Goal: Transaction & Acquisition: Obtain resource

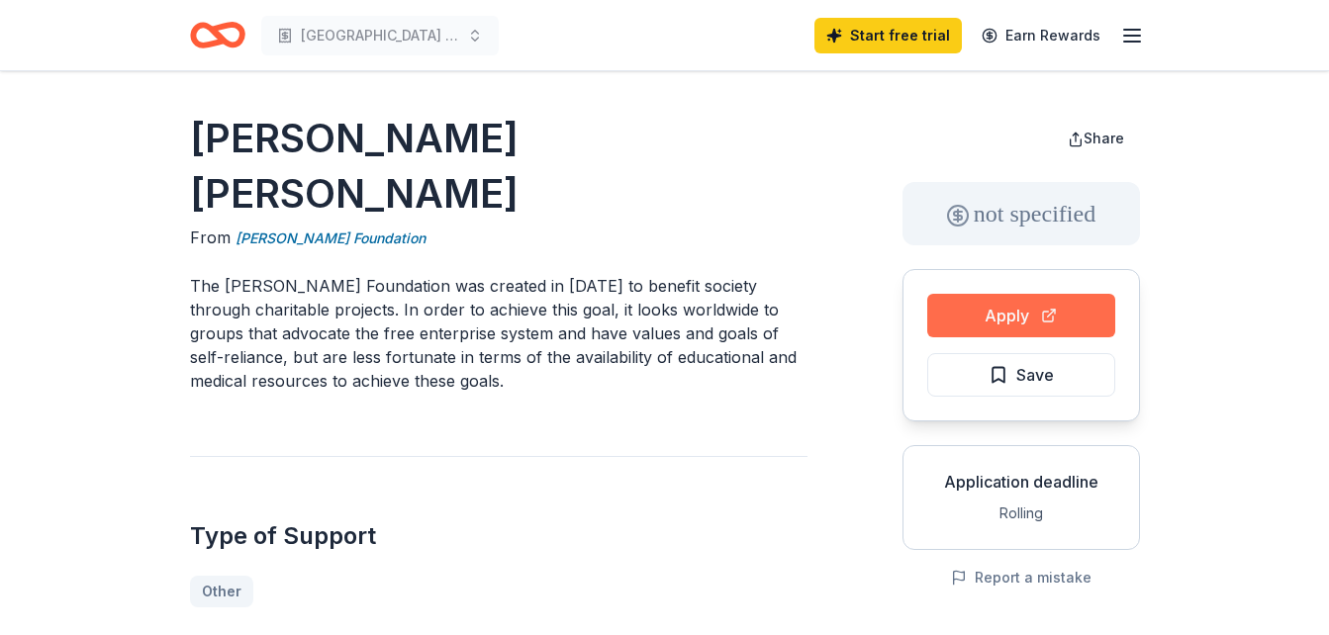
click at [1014, 313] on button "Apply" at bounding box center [1021, 316] width 188 height 44
click at [1017, 313] on button "Apply" at bounding box center [1021, 316] width 188 height 44
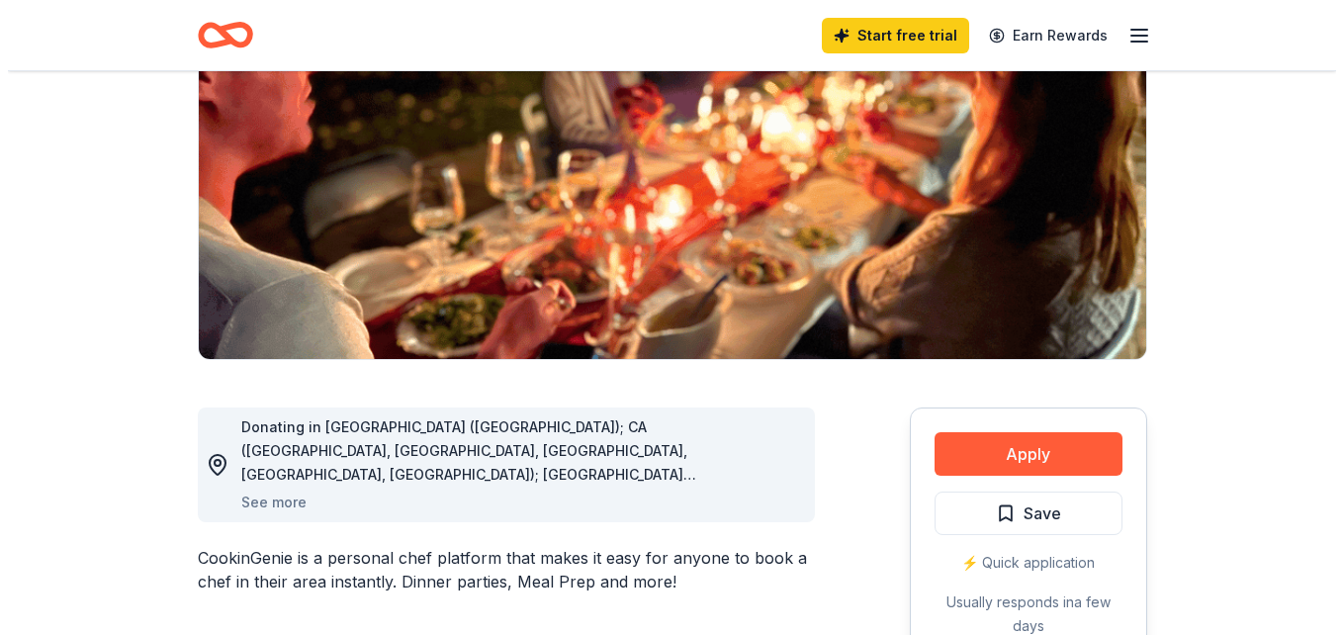
scroll to position [421, 0]
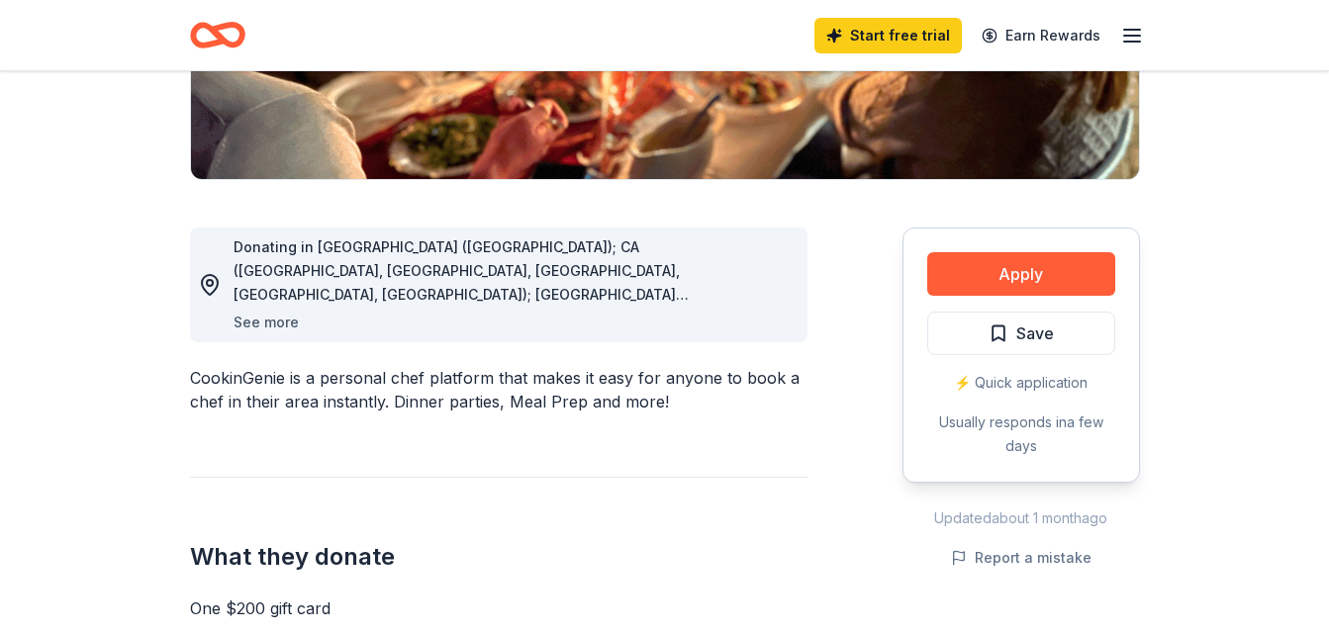
click at [265, 325] on button "See more" at bounding box center [265, 323] width 65 height 24
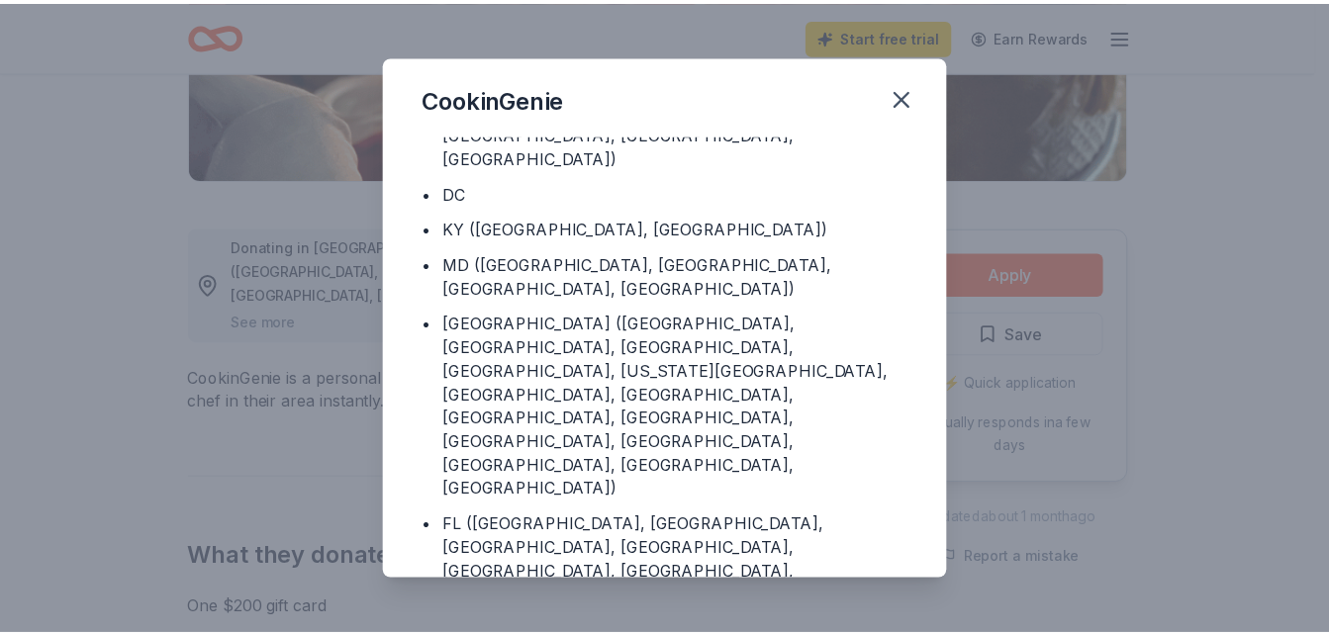
scroll to position [0, 0]
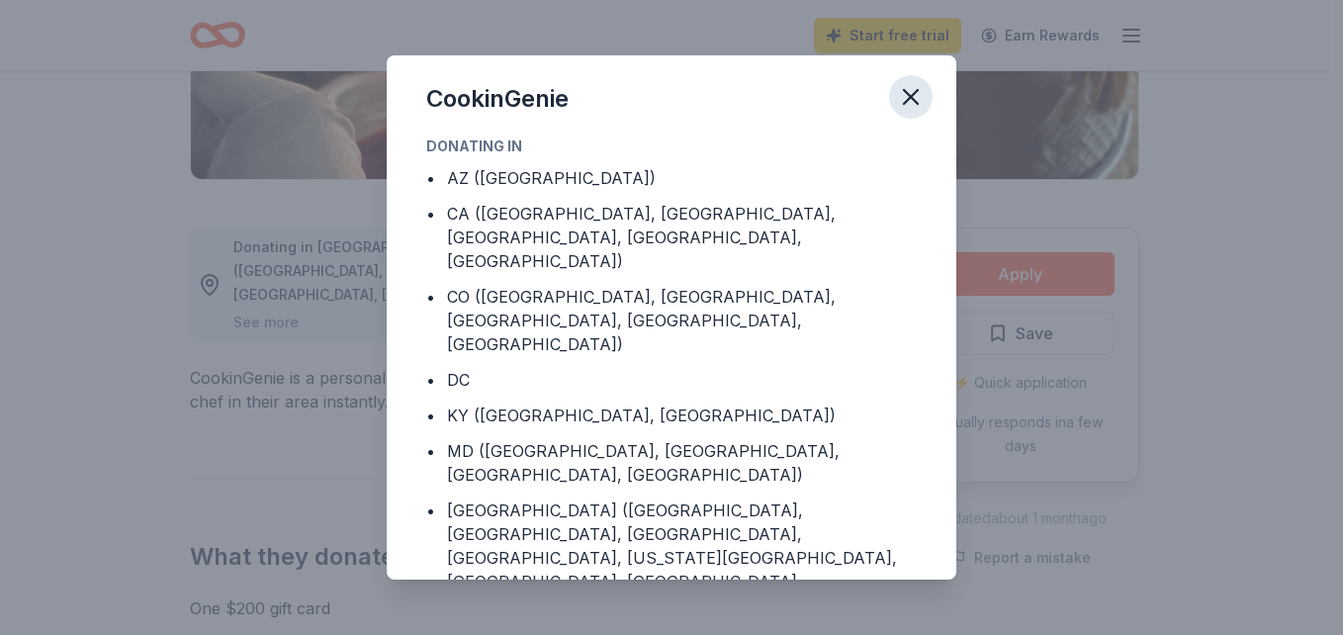
click at [914, 91] on icon "button" at bounding box center [911, 97] width 28 height 28
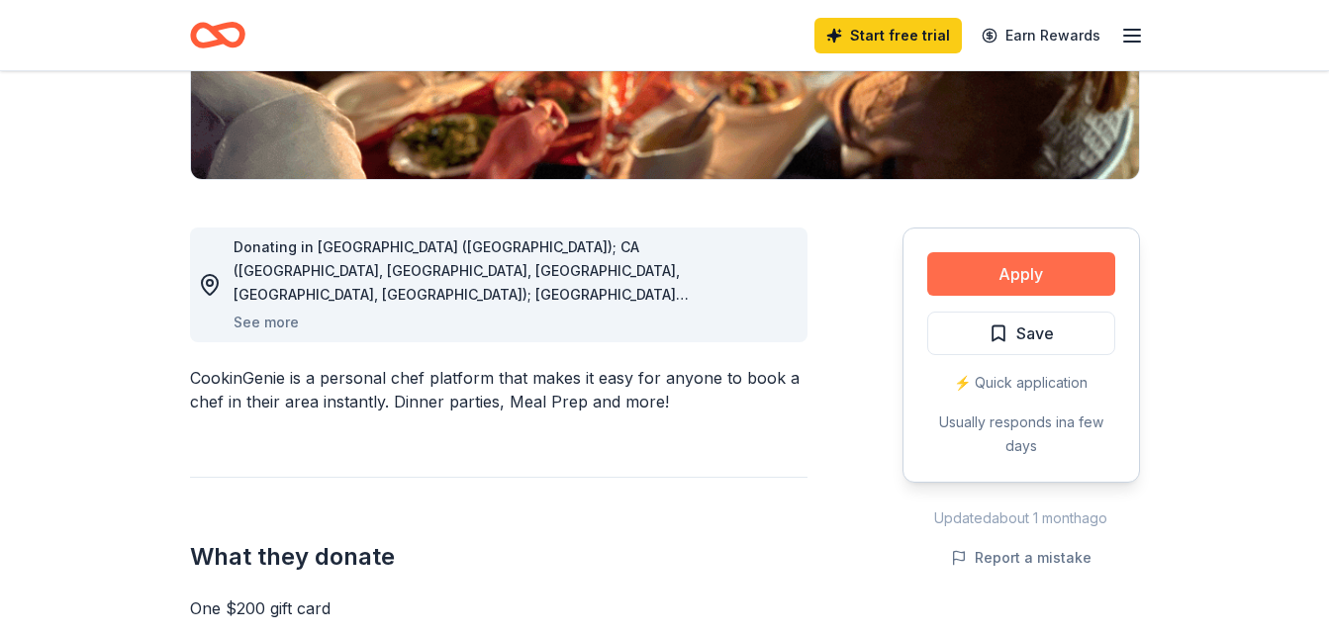
click at [1004, 272] on button "Apply" at bounding box center [1021, 274] width 188 height 44
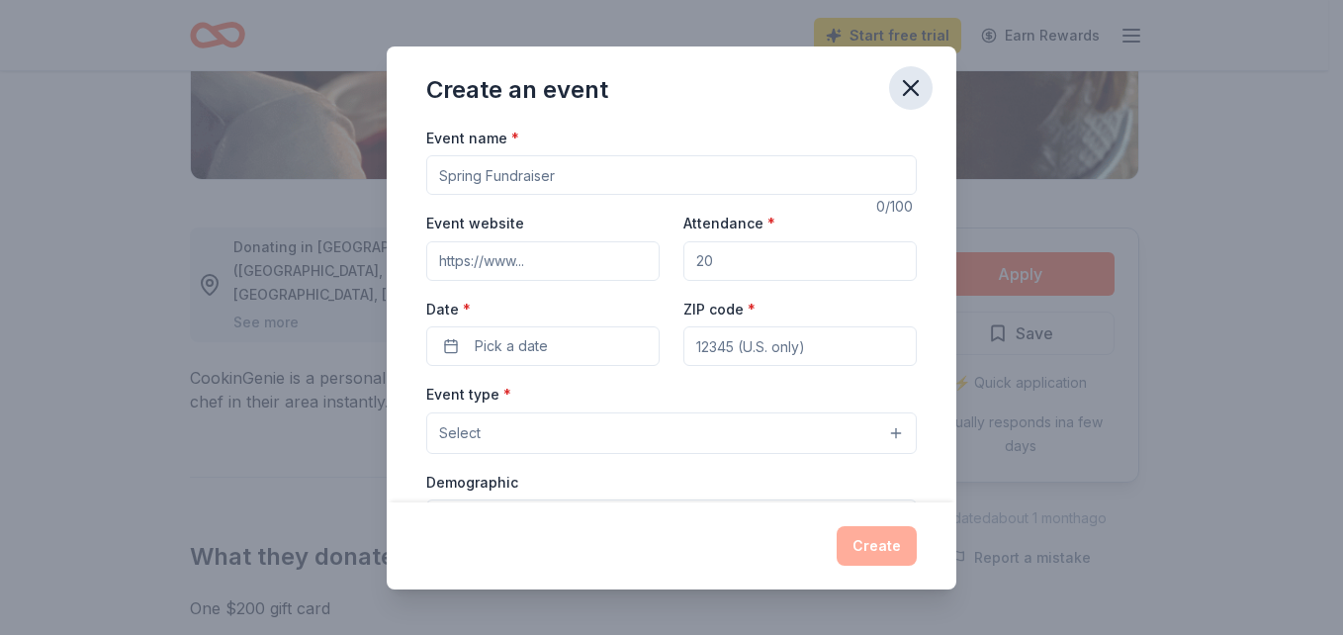
click at [905, 91] on icon "button" at bounding box center [911, 88] width 28 height 28
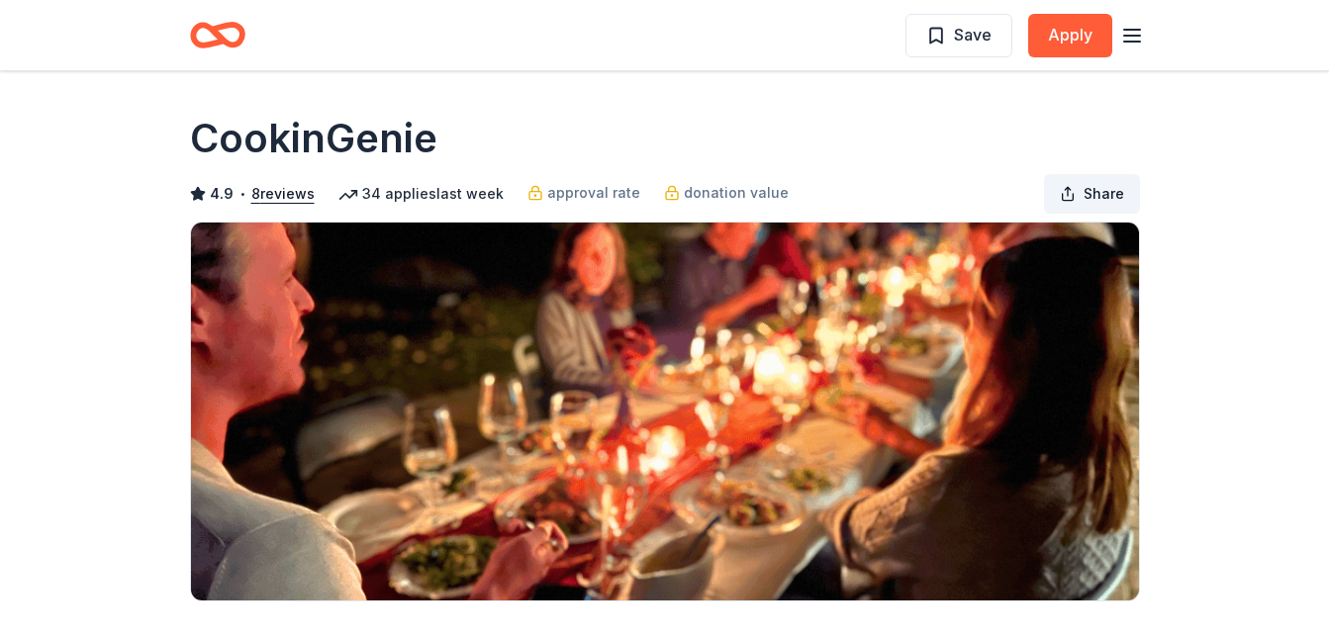
click at [1078, 188] on button "Share" at bounding box center [1092, 194] width 96 height 40
click at [1080, 203] on button "Share" at bounding box center [1092, 194] width 96 height 40
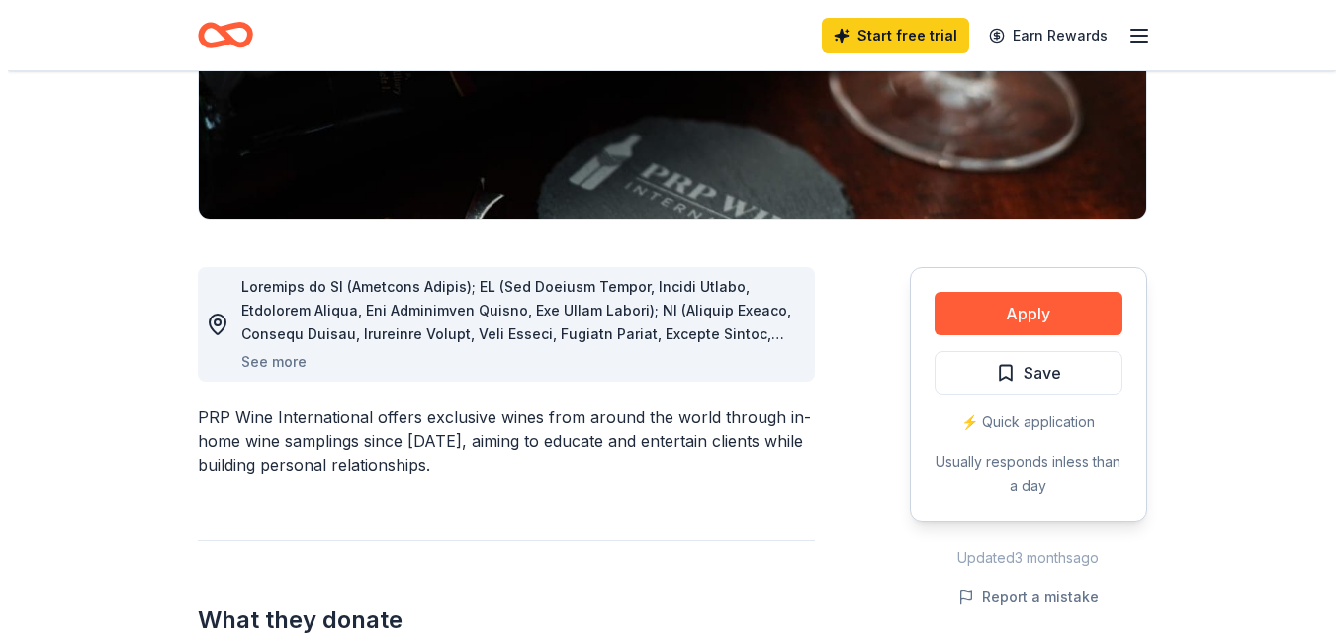
scroll to position [537, 0]
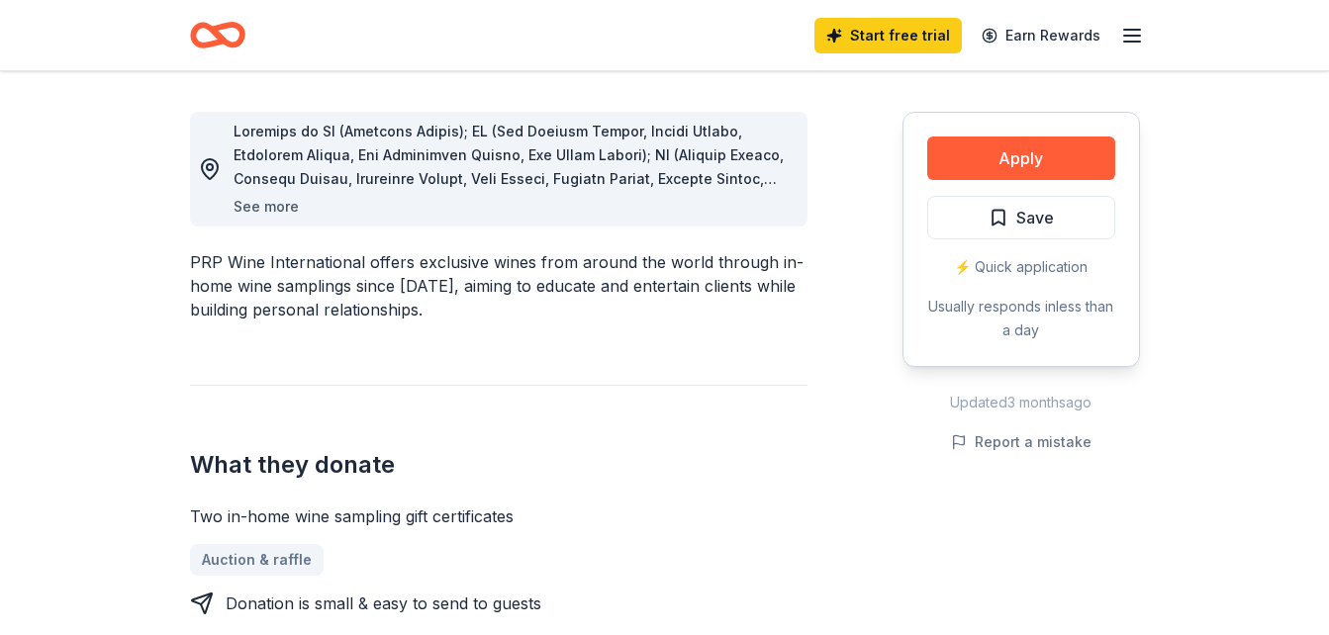
click at [282, 210] on button "See more" at bounding box center [265, 207] width 65 height 24
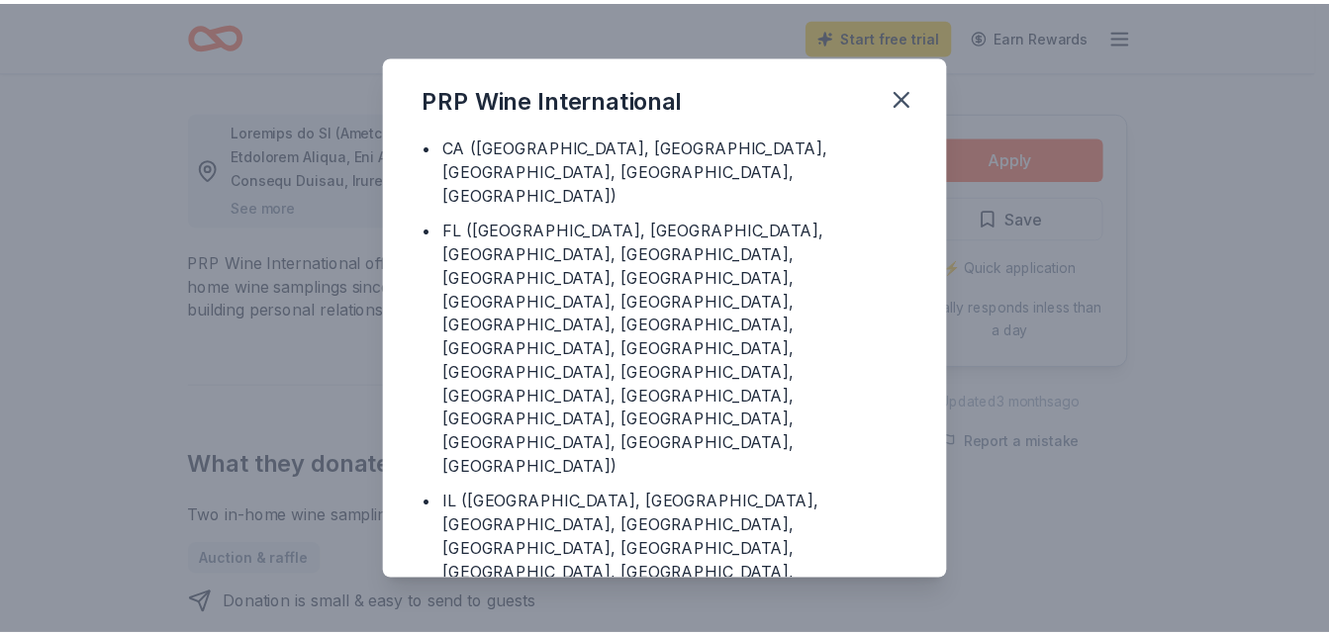
scroll to position [90, 0]
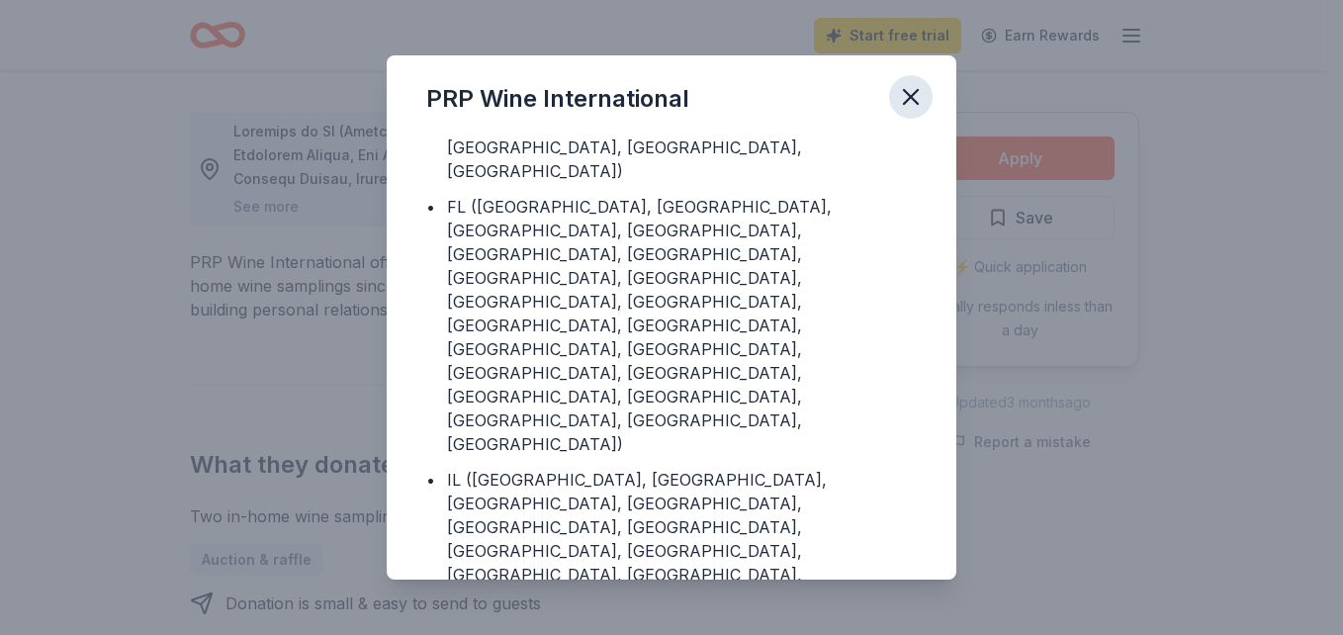
click at [910, 94] on icon "button" at bounding box center [911, 97] width 28 height 28
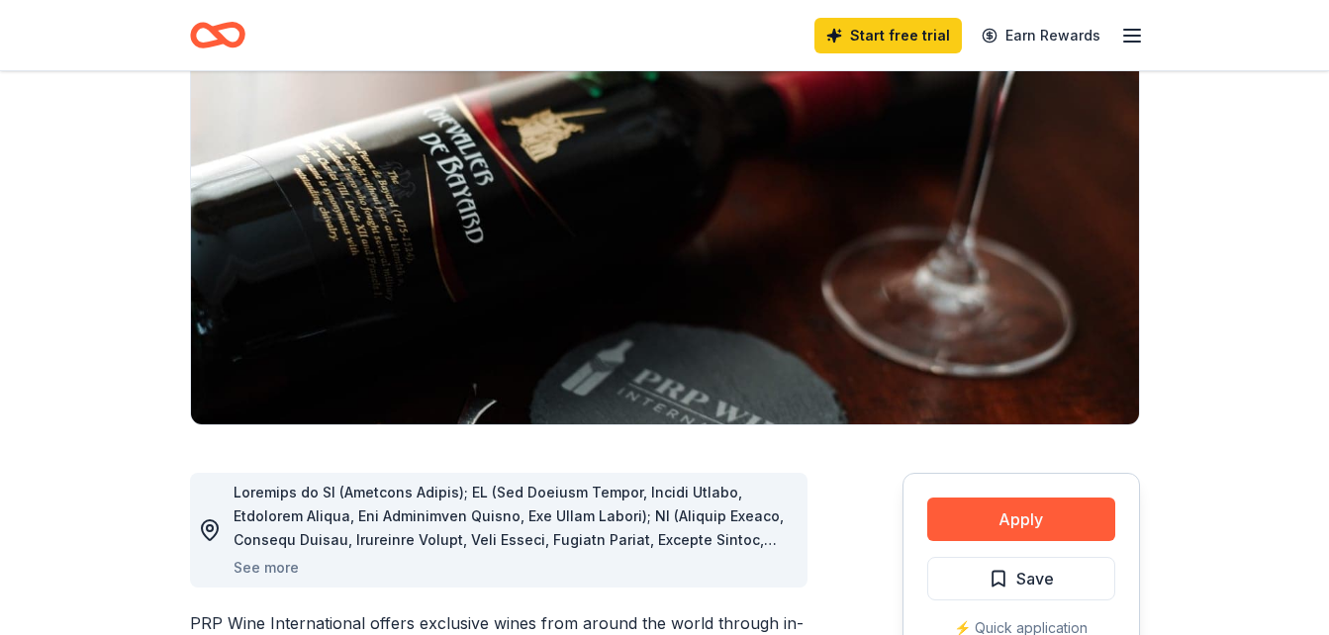
scroll to position [0, 0]
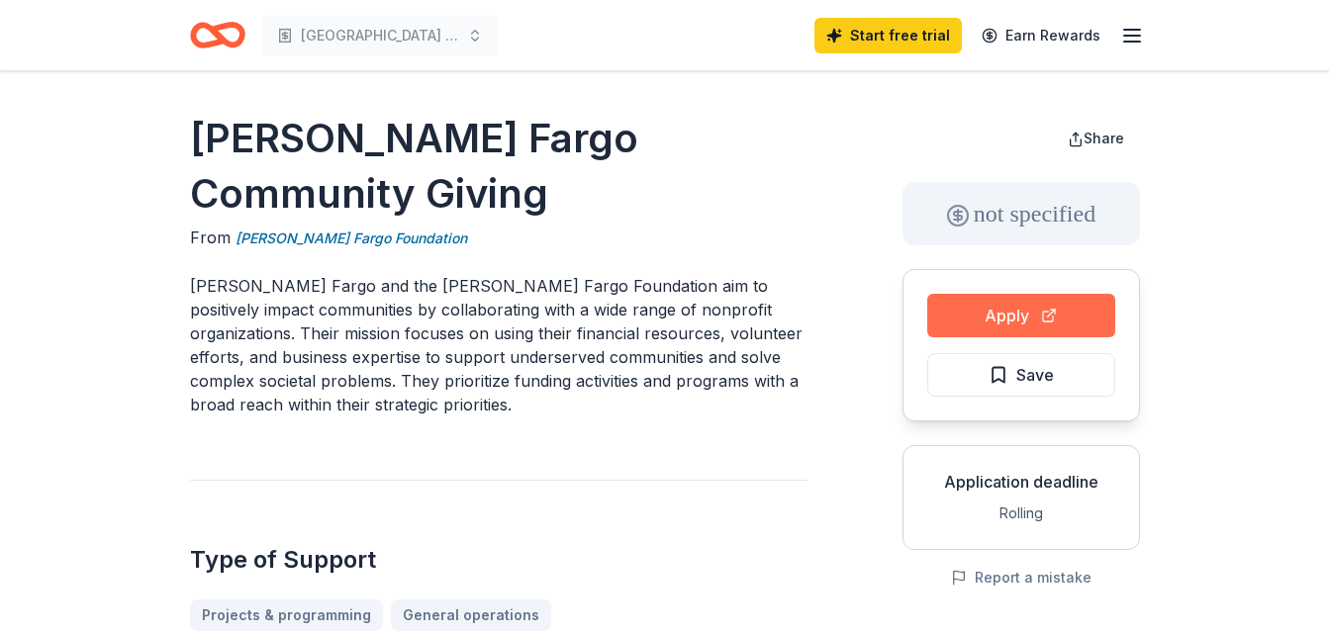
click at [1035, 317] on button "Apply" at bounding box center [1021, 316] width 188 height 44
